Goal: Information Seeking & Learning: Learn about a topic

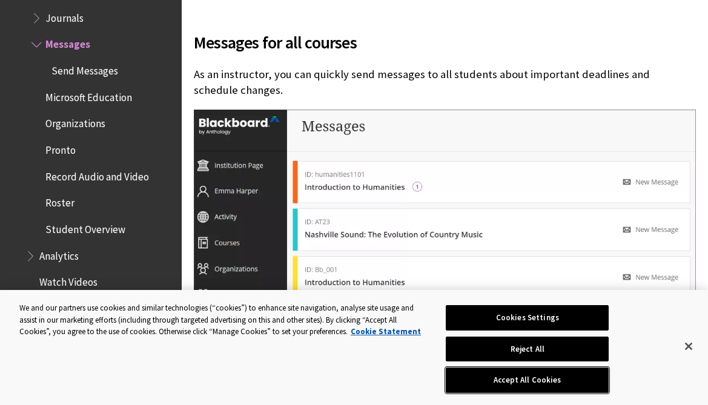
click at [538, 382] on button "Accept All Cookies" at bounding box center [527, 380] width 163 height 25
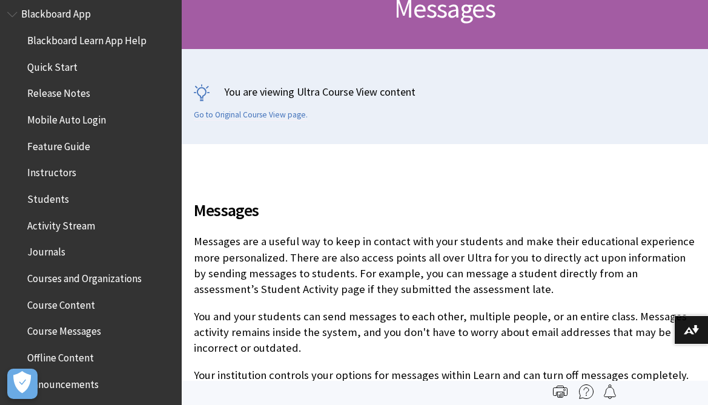
scroll to position [118, 0]
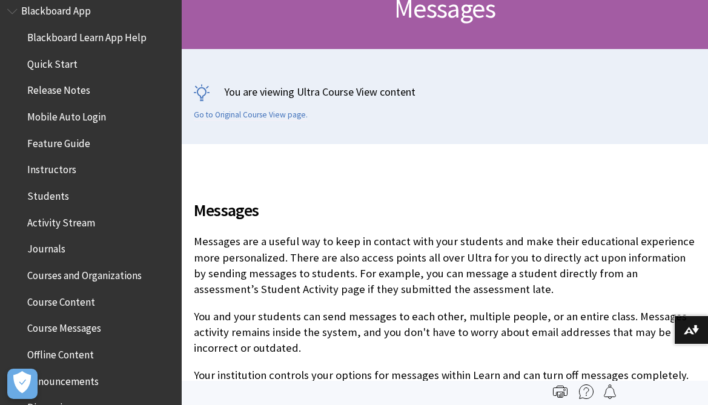
click at [64, 168] on span "Instructors" at bounding box center [51, 168] width 49 height 16
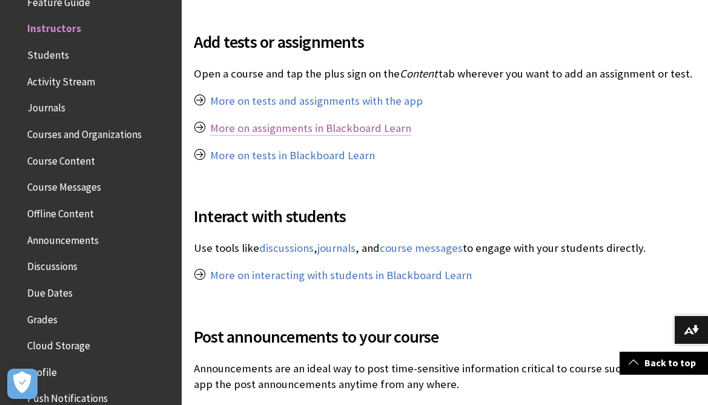
scroll to position [827, 0]
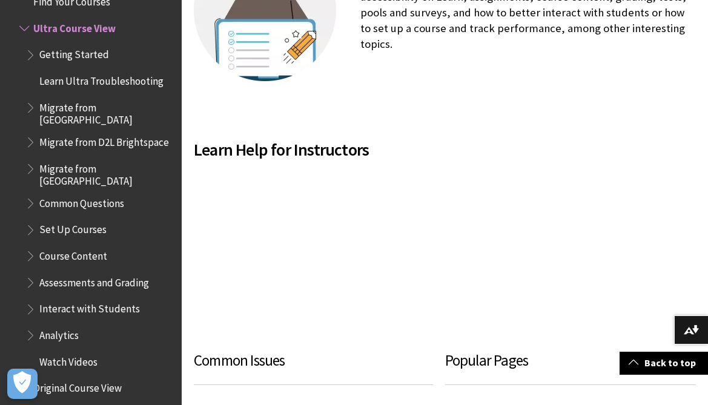
scroll to position [532, 0]
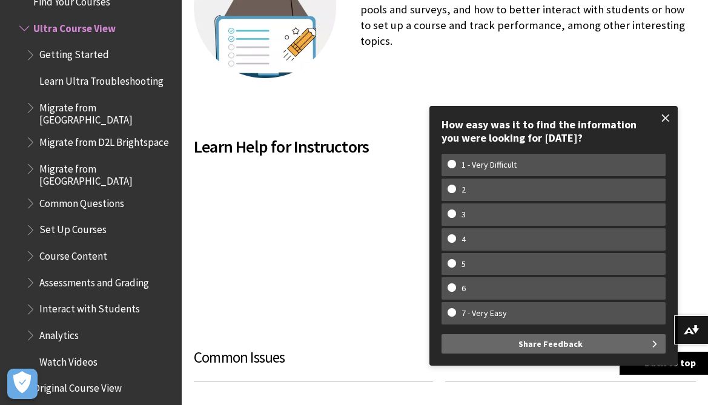
click at [667, 118] on span at bounding box center [665, 117] width 25 height 25
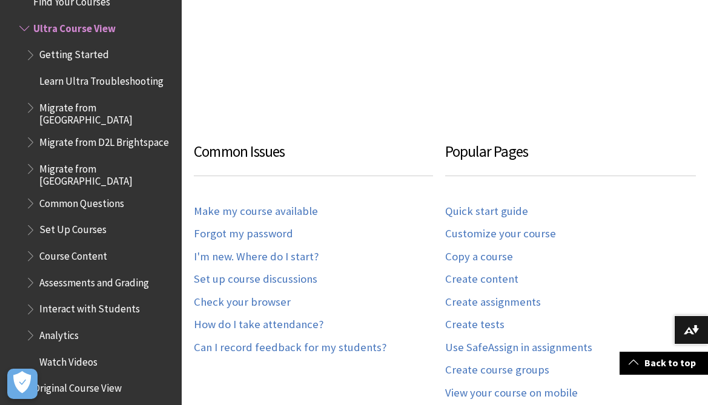
scroll to position [741, 0]
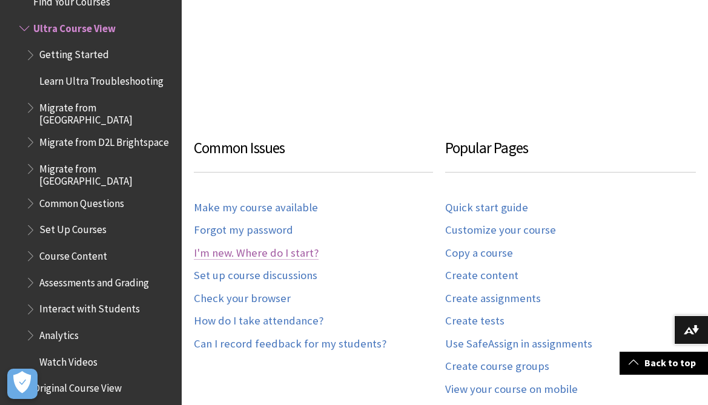
click at [297, 254] on link "I'm new. Where do I start?" at bounding box center [256, 254] width 125 height 14
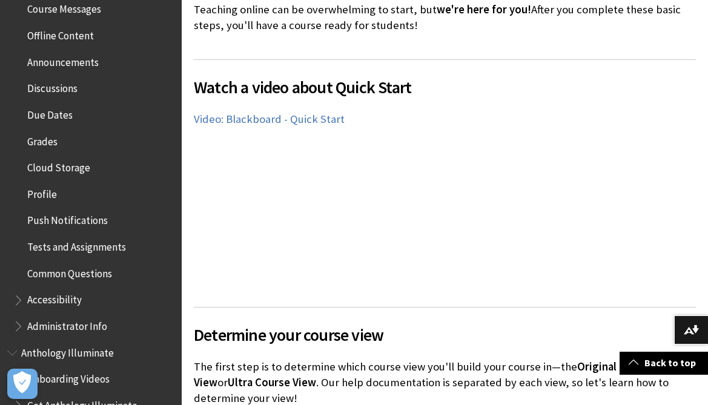
scroll to position [406, 0]
